Goal: Information Seeking & Learning: Learn about a topic

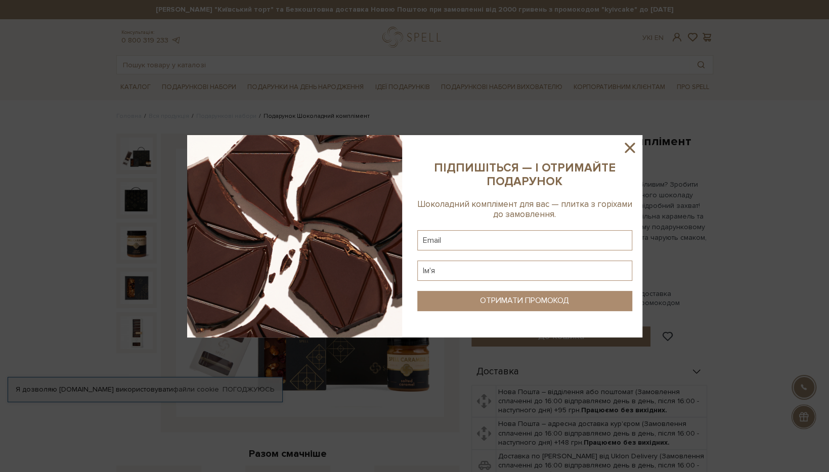
click at [630, 146] on icon at bounding box center [629, 148] width 10 height 10
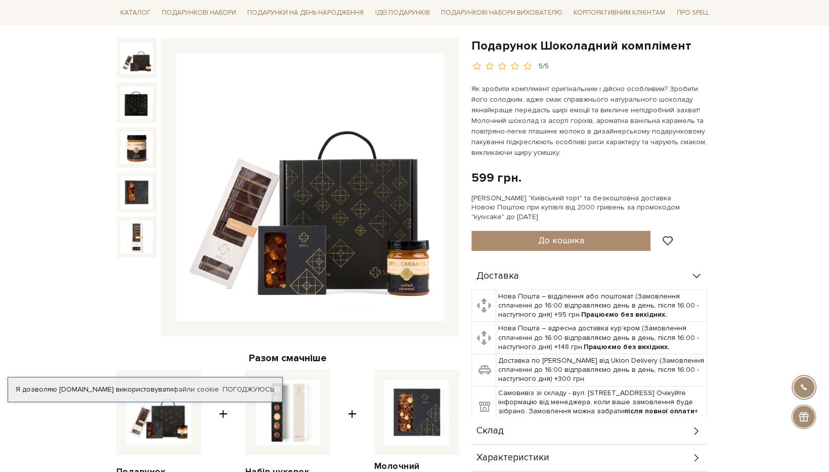
scroll to position [51, 0]
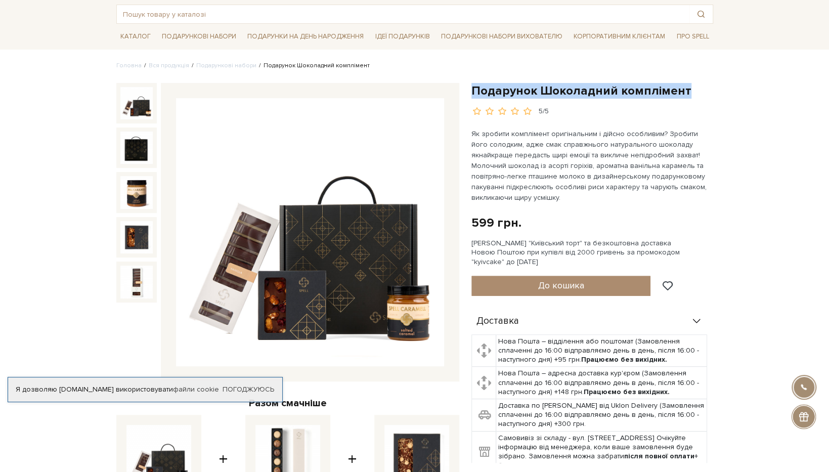
drag, startPoint x: 494, startPoint y: 86, endPoint x: 684, endPoint y: 80, distance: 189.7
copy h1 "Подарунок Шоколадний комплімент"
click at [716, 165] on div "Подарунок Шоколадний комплімент [DATE] грн. Оплата частинами: [PERSON_NAME] "Ки…" at bounding box center [592, 367] width 254 height 569
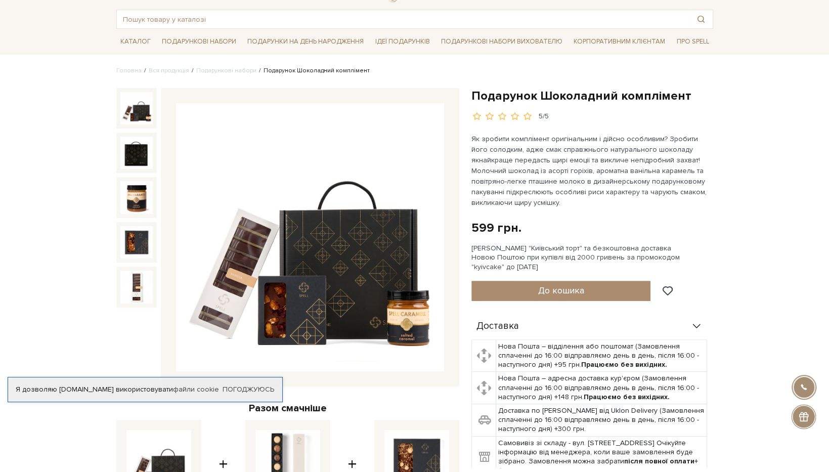
scroll to position [0, 0]
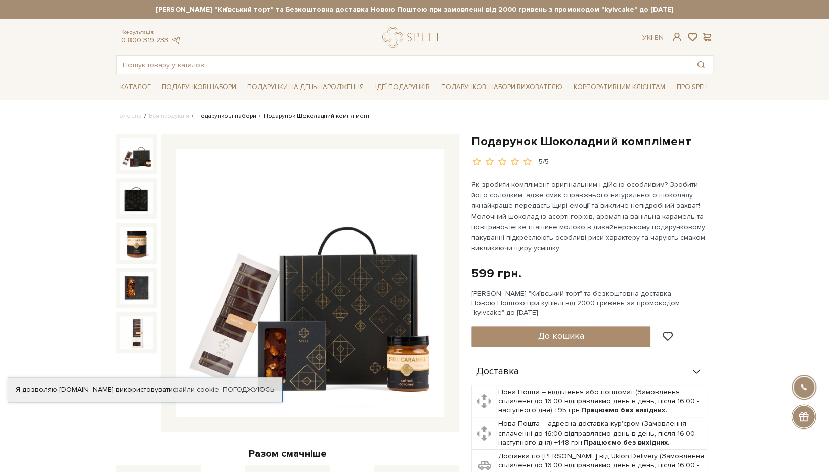
click at [209, 119] on link "Подарункові набори" at bounding box center [226, 116] width 60 height 8
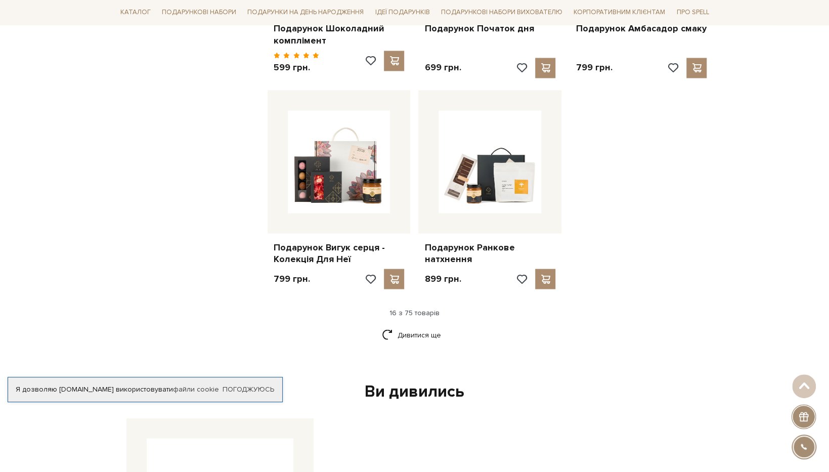
scroll to position [1163, 0]
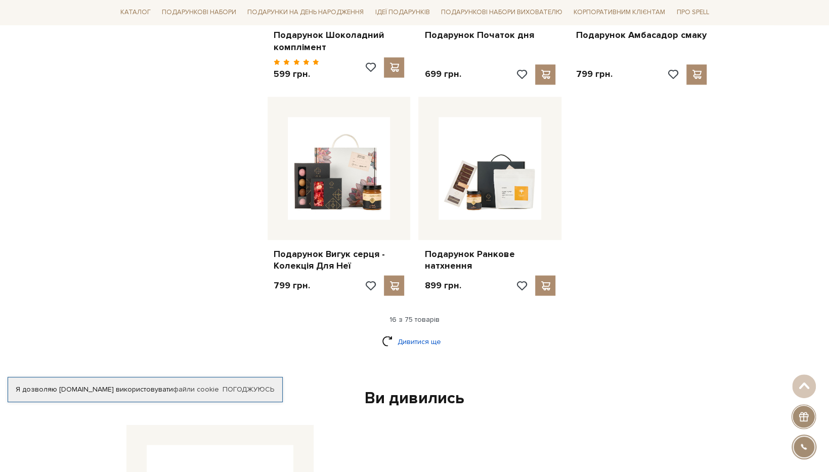
click at [430, 332] on link "Дивитися ще" at bounding box center [415, 341] width 66 height 18
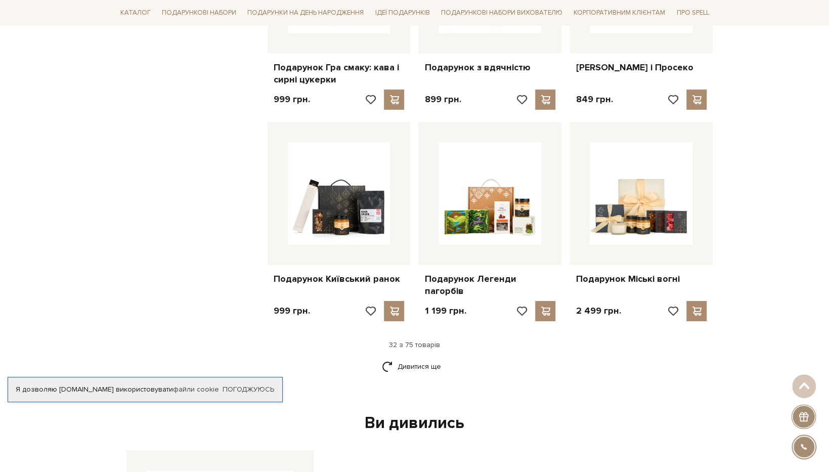
scroll to position [2225, 0]
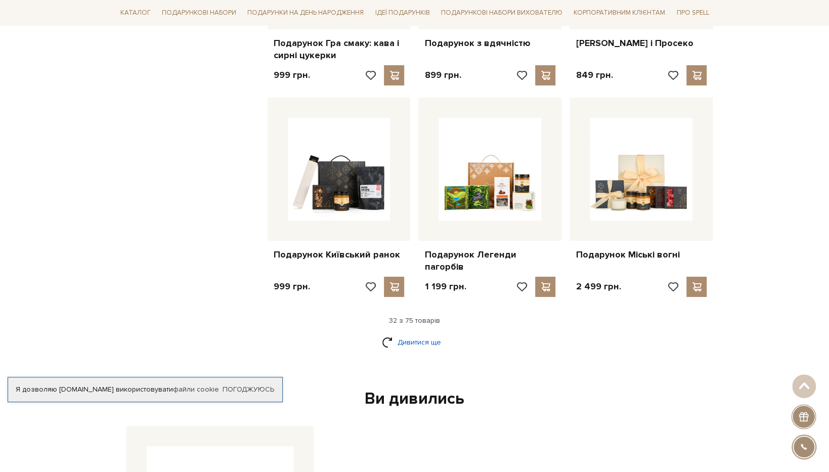
click at [435, 333] on link "Дивитися ще" at bounding box center [415, 342] width 66 height 18
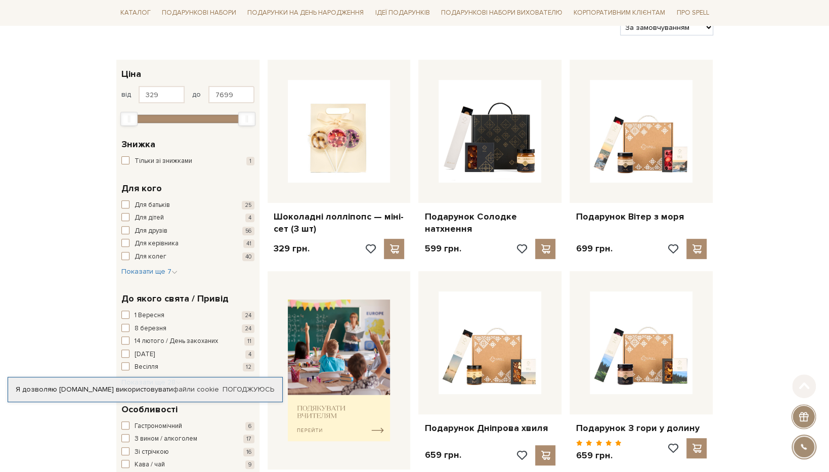
scroll to position [152, 0]
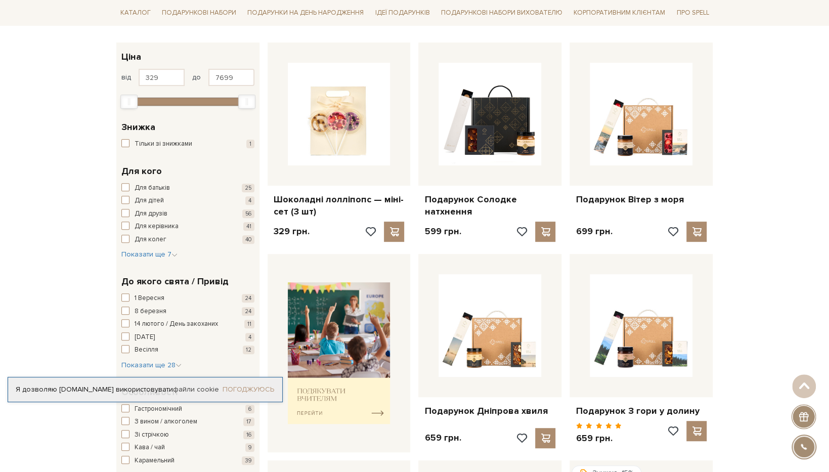
click at [255, 389] on link "Погоджуюсь" at bounding box center [248, 389] width 52 height 9
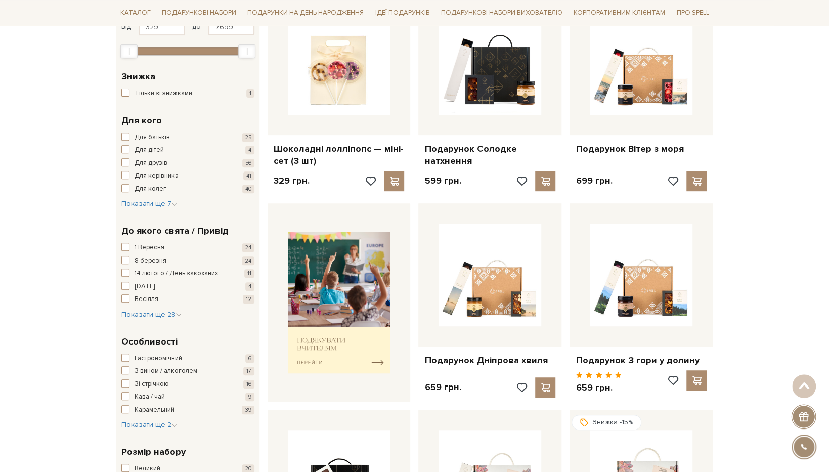
scroll to position [0, 0]
